Goal: Find specific page/section: Find specific page/section

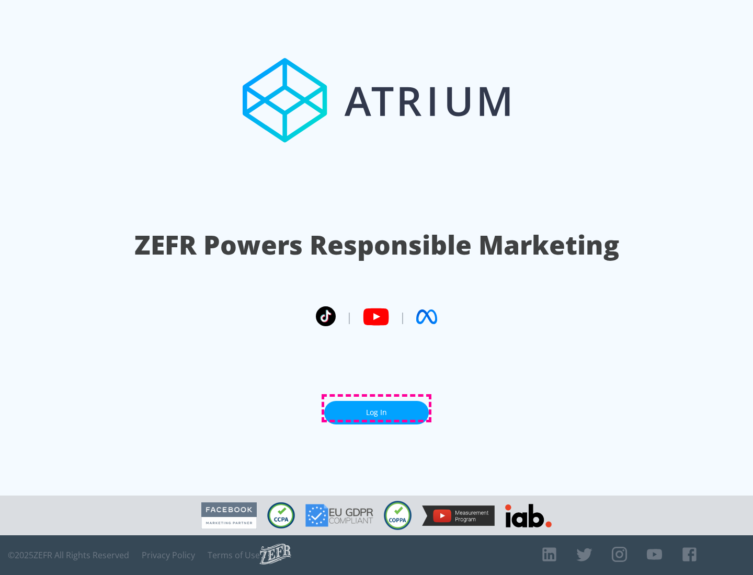
click at [376, 408] on link "Log In" at bounding box center [376, 413] width 105 height 24
